Goal: Task Accomplishment & Management: Manage account settings

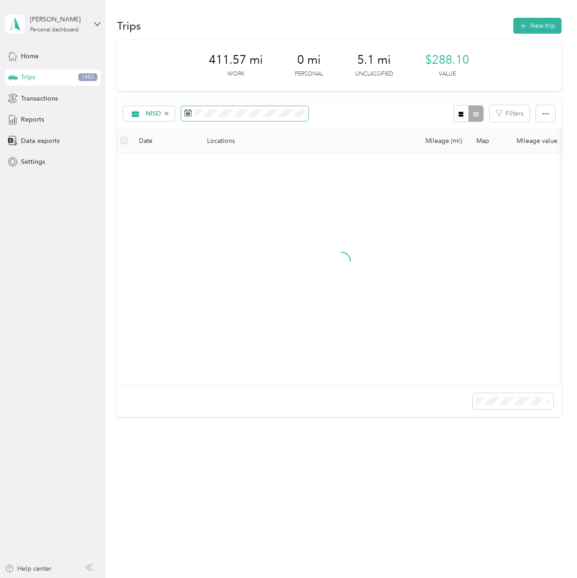
click at [240, 118] on span at bounding box center [244, 113] width 127 height 15
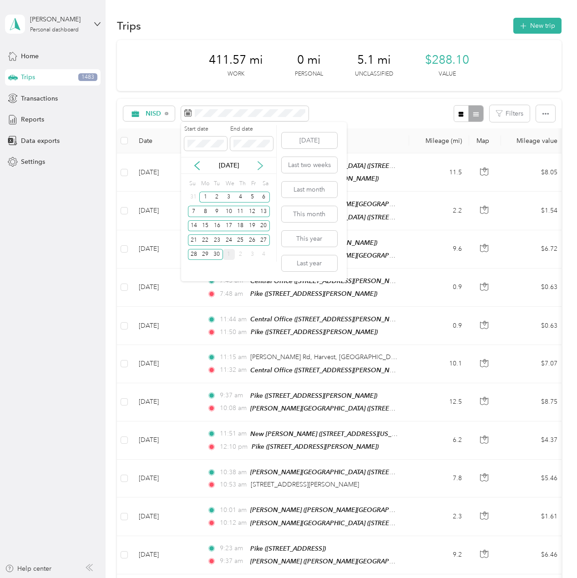
click at [259, 166] on icon at bounding box center [260, 165] width 9 height 9
click at [228, 196] on div "1" at bounding box center [229, 197] width 12 height 11
click at [253, 254] on div "31" at bounding box center [252, 254] width 12 height 11
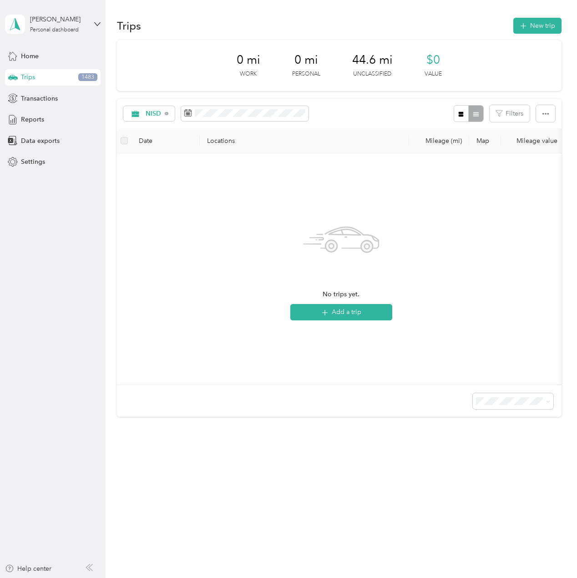
click at [100, 27] on div "[PERSON_NAME] Personal dashboard" at bounding box center [53, 24] width 96 height 32
click at [37, 74] on div "Log out" at bounding box center [30, 75] width 35 height 10
